Goal: Connect with others

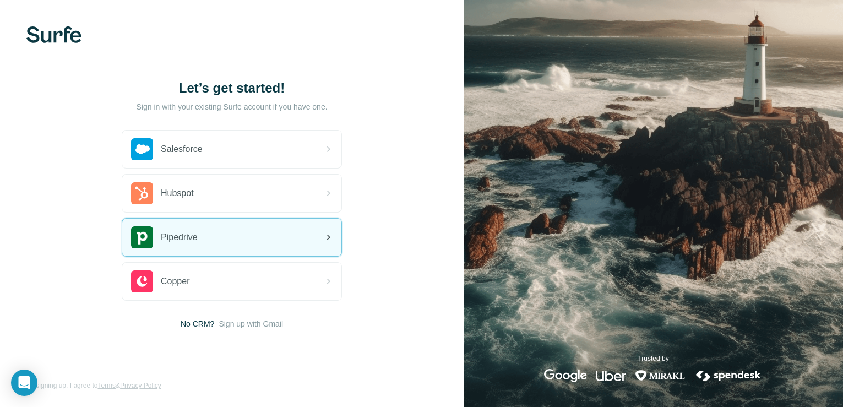
click at [231, 237] on div "Pipedrive" at bounding box center [231, 237] width 219 height 37
